Goal: Navigation & Orientation: Find specific page/section

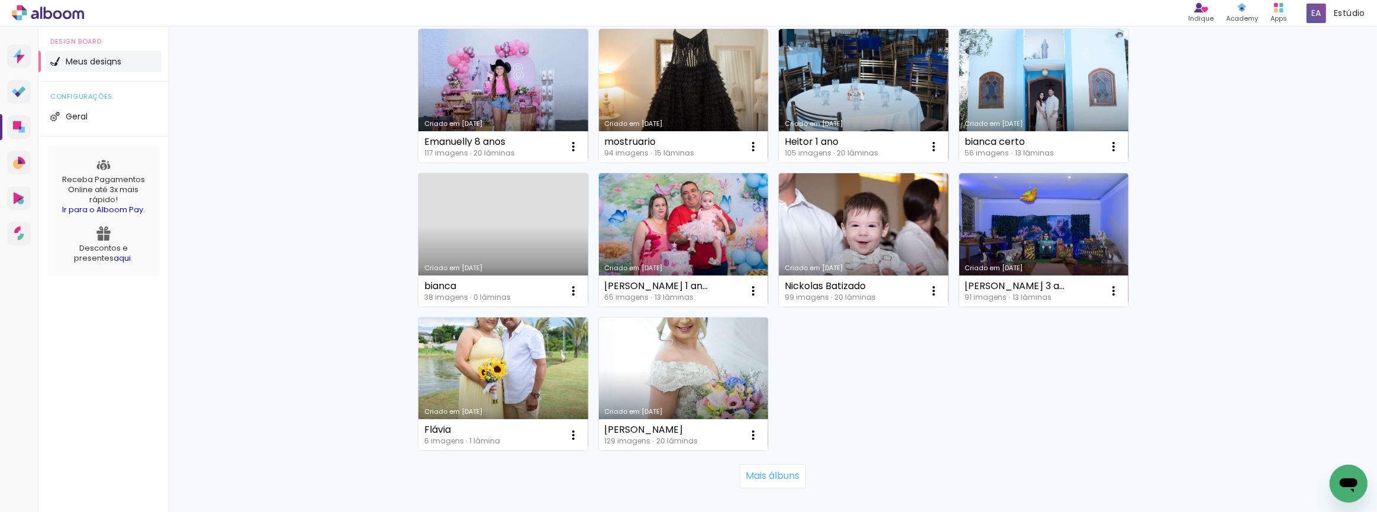
scroll to position [771, 0]
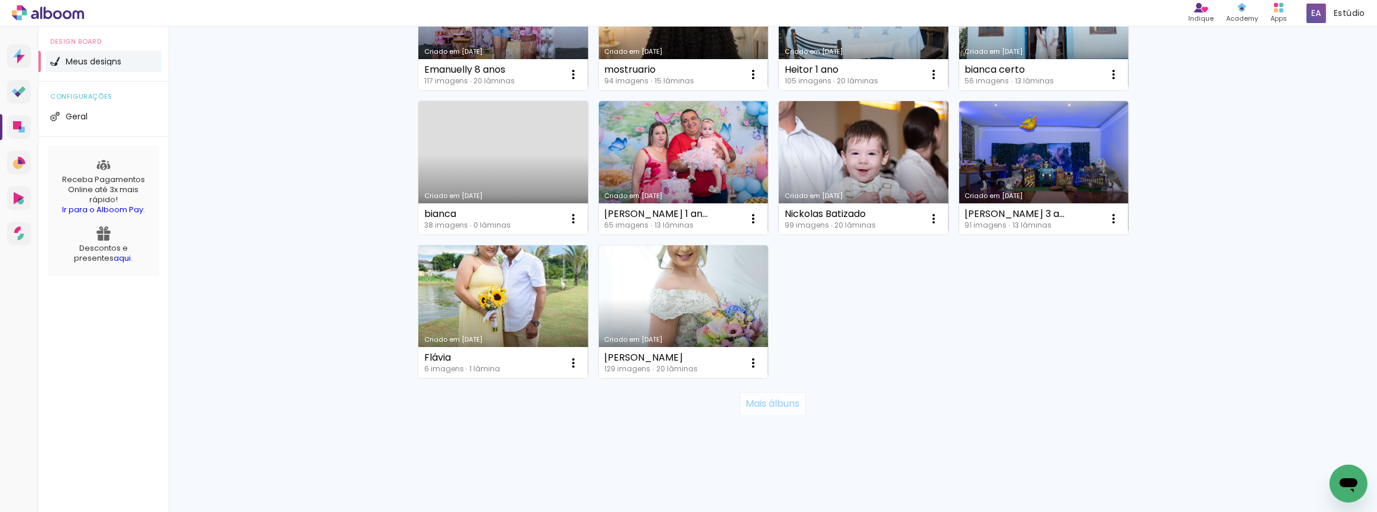
click at [0, 0] on slot "Mais álbuns" at bounding box center [0, 0] width 0 height 0
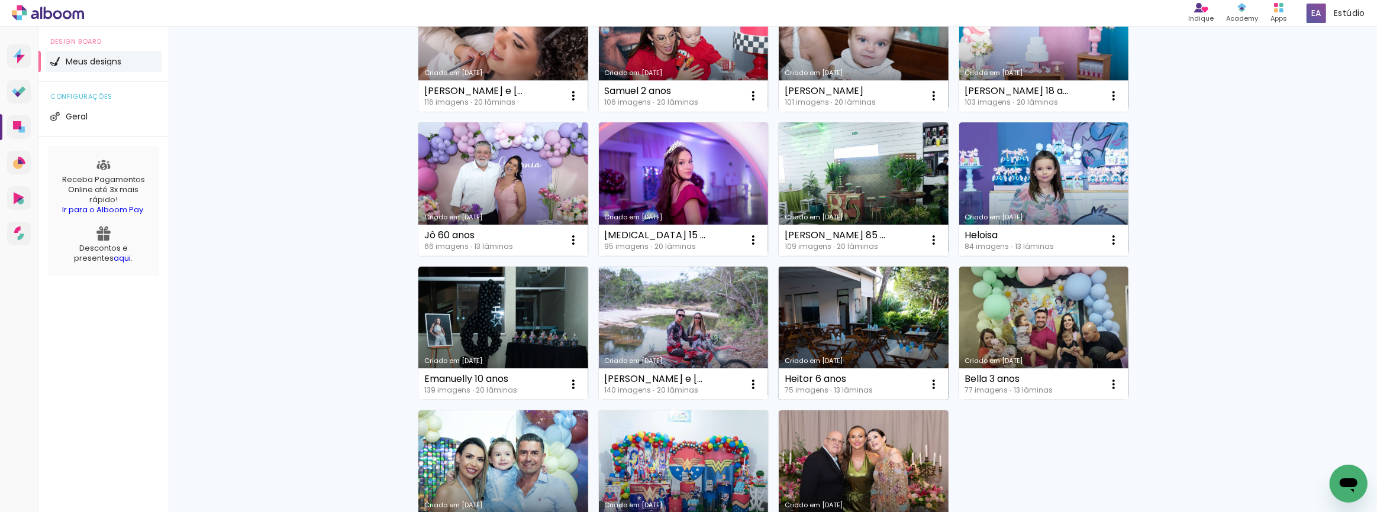
scroll to position [1635, 0]
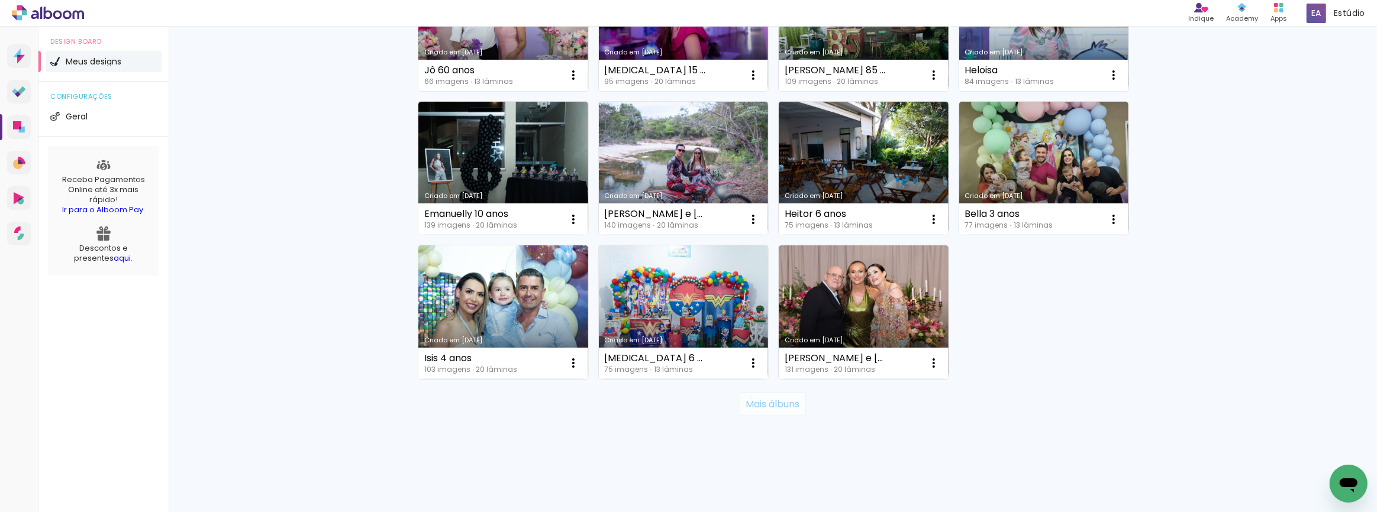
click at [0, 0] on slot "Mais álbuns" at bounding box center [0, 0] width 0 height 0
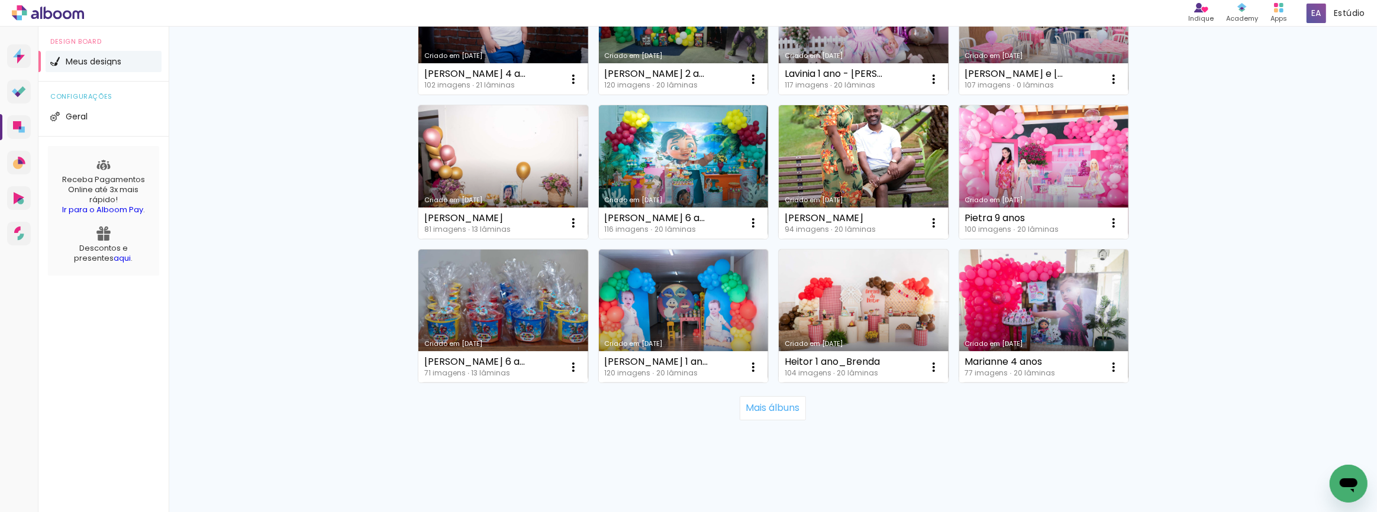
scroll to position [2500, 0]
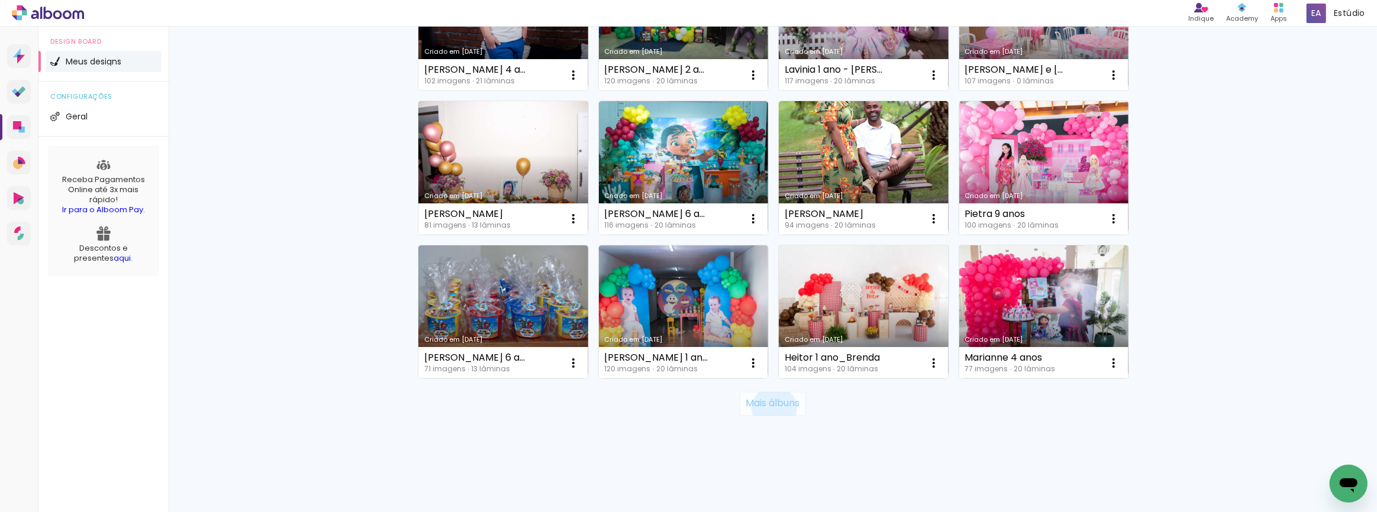
click at [0, 0] on slot "Mais álbuns" at bounding box center [0, 0] width 0 height 0
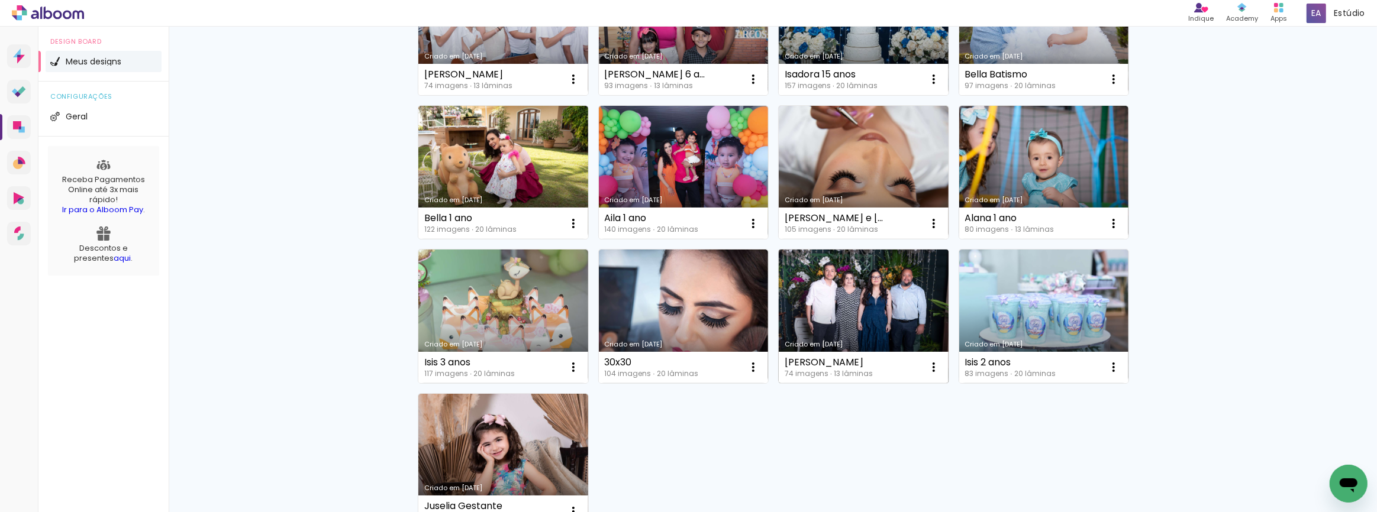
scroll to position [3509, 0]
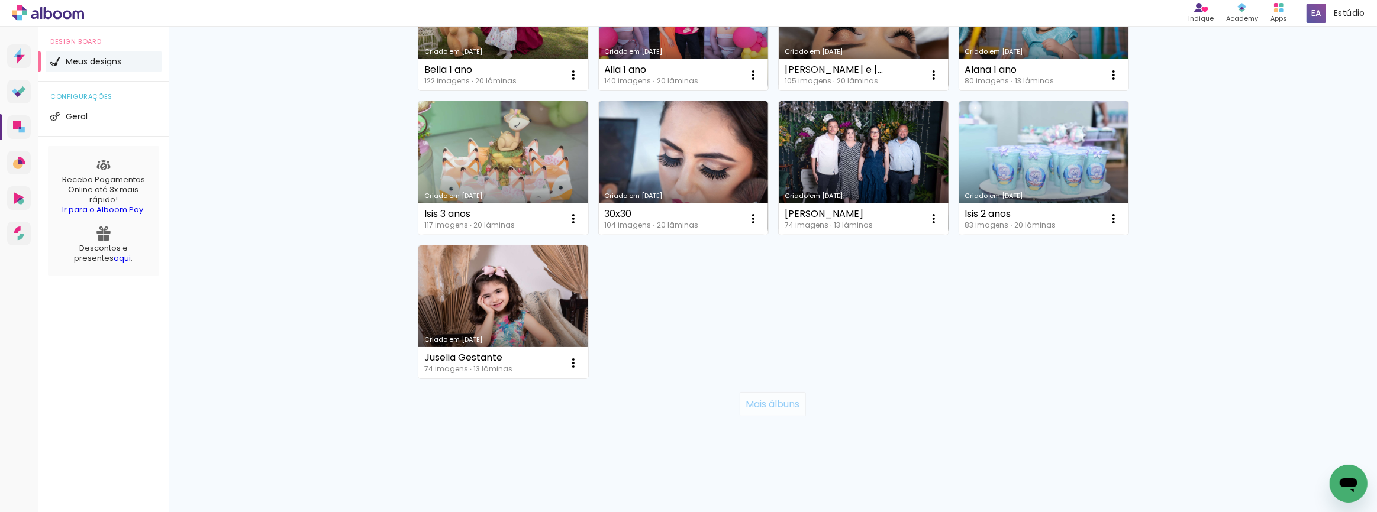
click at [0, 0] on slot "Mais álbuns" at bounding box center [0, 0] width 0 height 0
